Goal: Information Seeking & Learning: Learn about a topic

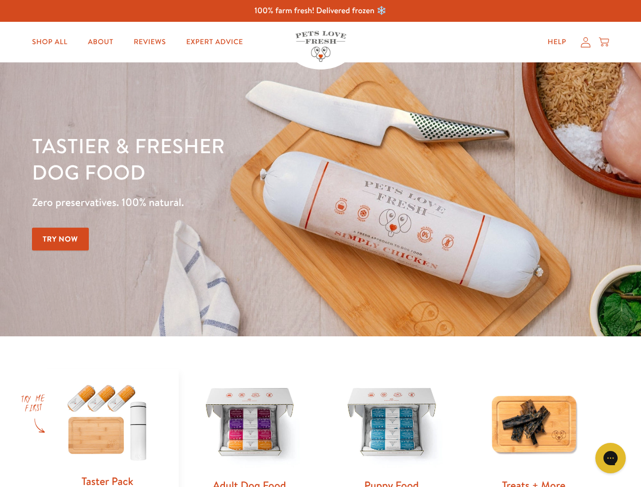
click at [320, 244] on div "Tastier & fresher dog food Zero preservatives. 100% natural. Try Now" at bounding box center [224, 199] width 385 height 134
click at [610, 458] on icon "Gorgias live chat" at bounding box center [610, 458] width 10 height 10
